Goal: Check status: Check status

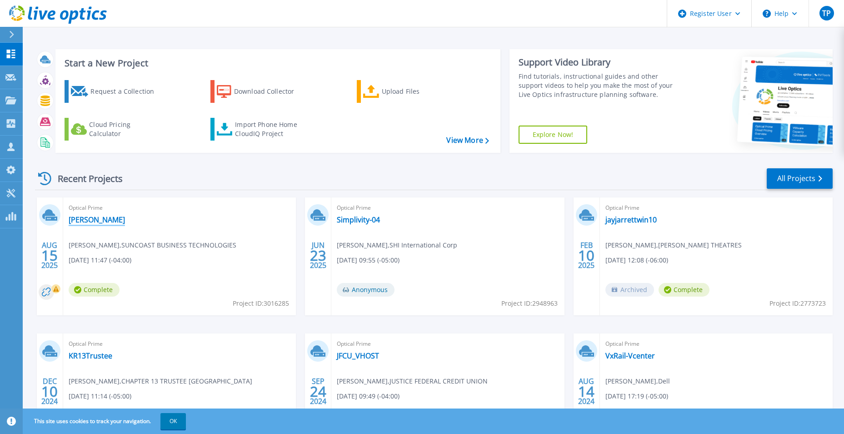
click at [84, 219] on link "[PERSON_NAME]" at bounding box center [97, 219] width 56 height 9
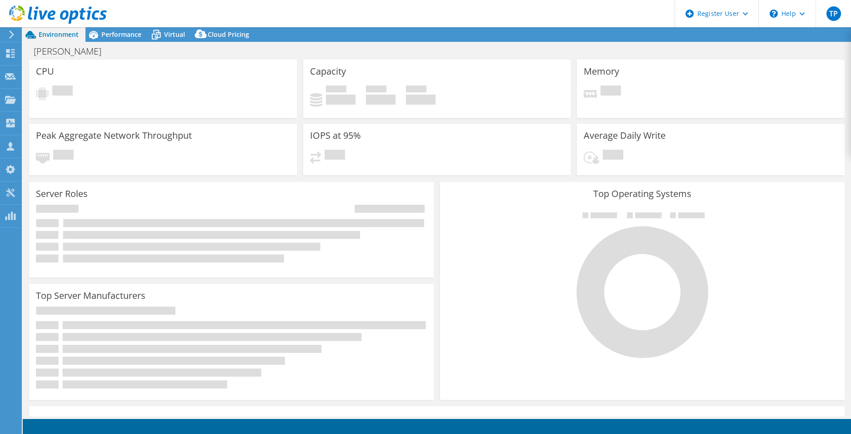
select select "USD"
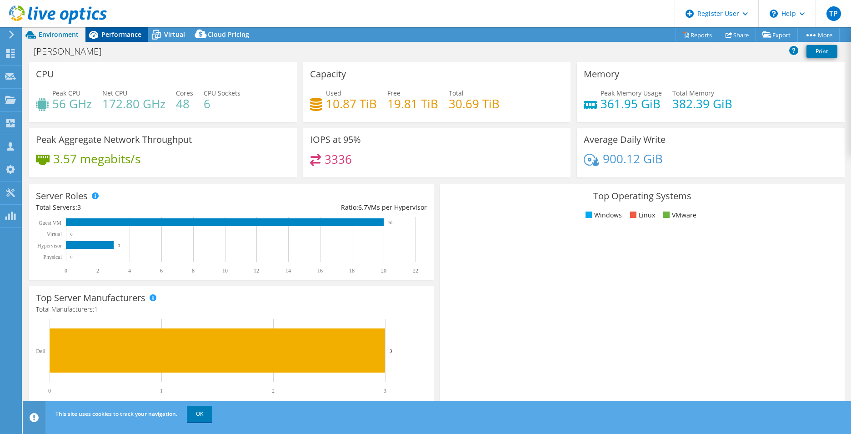
click at [130, 35] on span "Performance" at bounding box center [121, 34] width 40 height 9
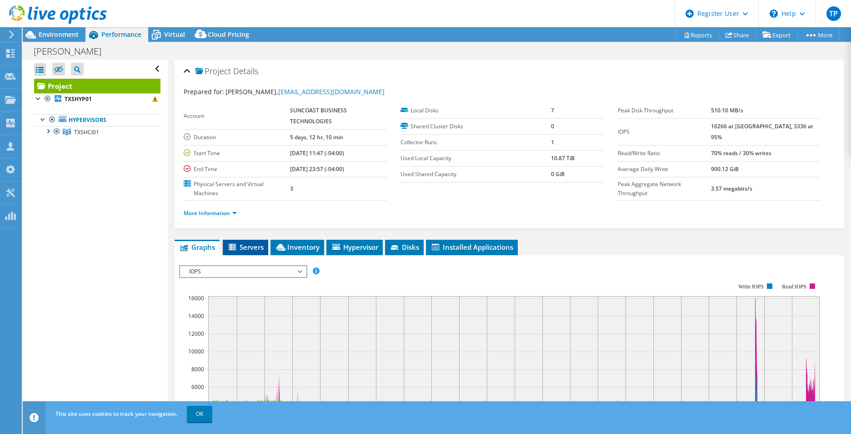
click at [250, 244] on span "Servers" at bounding box center [245, 246] width 36 height 9
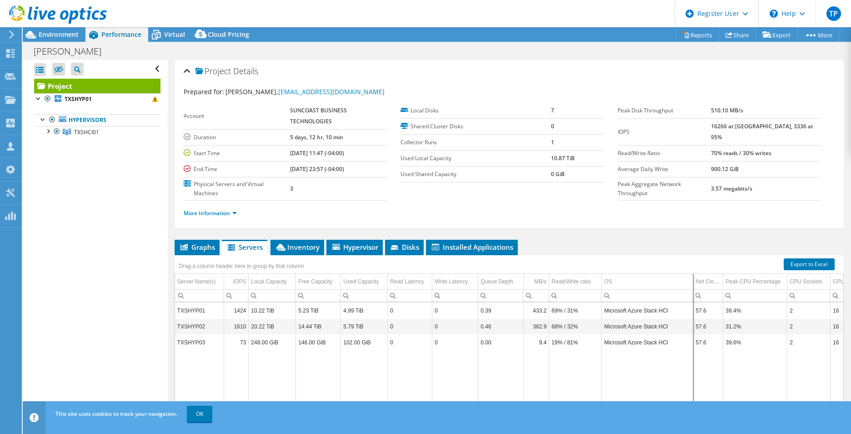
drag, startPoint x: 670, startPoint y: 280, endPoint x: 693, endPoint y: 279, distance: 23.2
click at [693, 279] on div "Drag a column header here to group by that column Server Name(s) IOPS Local Cap…" at bounding box center [508, 351] width 669 height 193
